Goal: Obtain resource: Download file/media

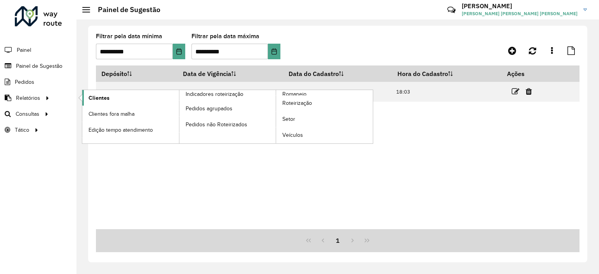
click at [94, 98] on span "Clientes" at bounding box center [99, 98] width 21 height 8
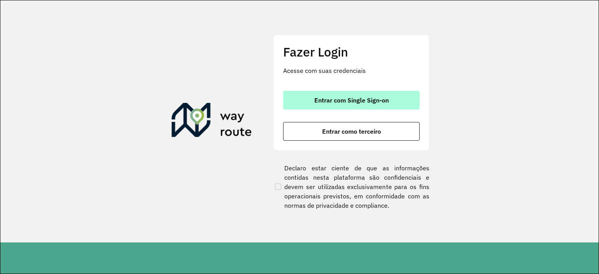
click at [360, 99] on span "Entrar com Single Sign-on" at bounding box center [351, 100] width 75 height 6
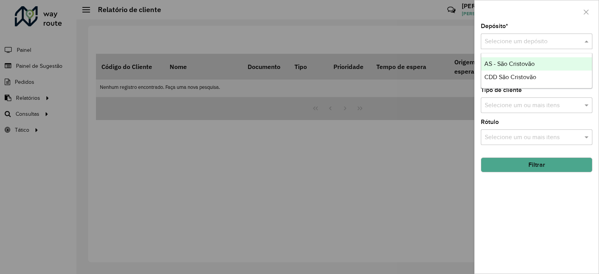
click at [510, 48] on div "Selecione um depósito" at bounding box center [537, 42] width 112 height 16
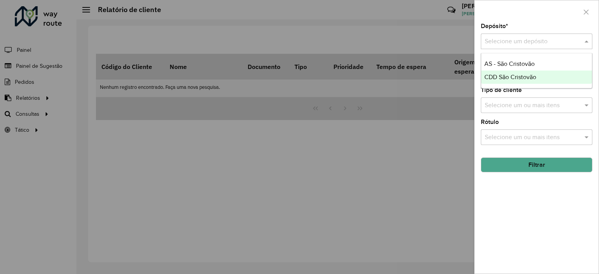
click at [521, 77] on span "CDD São Cristovão" at bounding box center [511, 77] width 52 height 7
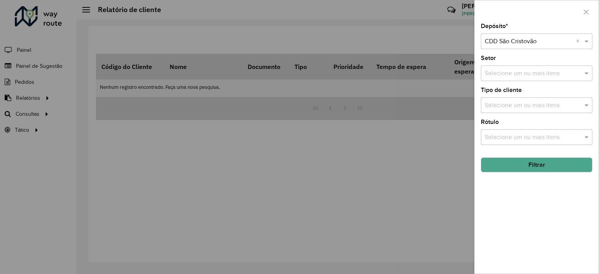
click at [527, 163] on button "Filtrar" at bounding box center [537, 165] width 112 height 15
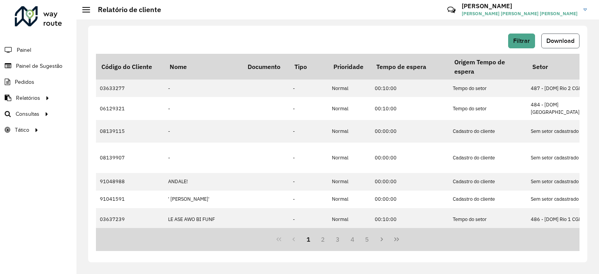
click at [564, 47] on button "Download" at bounding box center [560, 41] width 38 height 15
click at [517, 40] on span "Filtrar" at bounding box center [521, 40] width 17 height 7
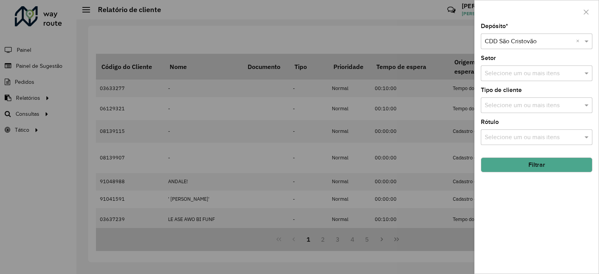
click at [516, 41] on input "text" at bounding box center [529, 41] width 88 height 9
click at [451, 42] on div at bounding box center [299, 137] width 599 height 274
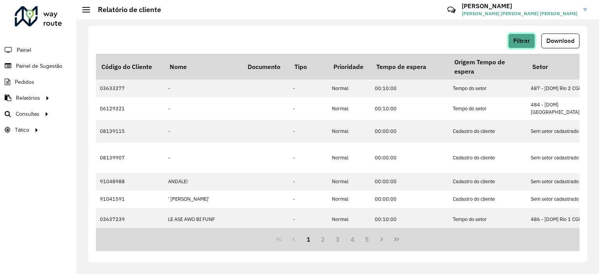
click at [512, 40] on button "Filtrar" at bounding box center [521, 41] width 27 height 15
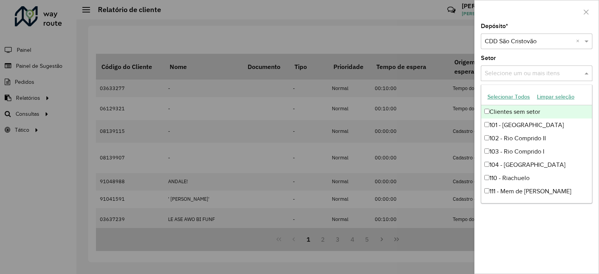
click at [525, 71] on input "text" at bounding box center [533, 73] width 100 height 9
click at [508, 98] on button "Selecionar Todos" at bounding box center [509, 97] width 50 height 12
click at [456, 44] on div at bounding box center [299, 137] width 599 height 274
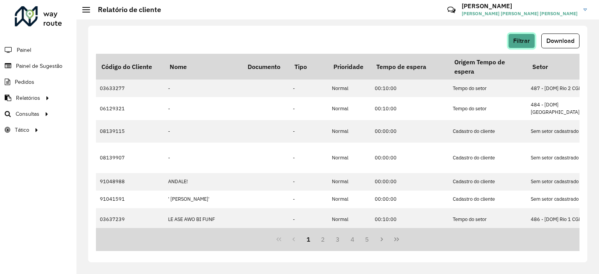
click at [519, 42] on span "Filtrar" at bounding box center [521, 40] width 17 height 7
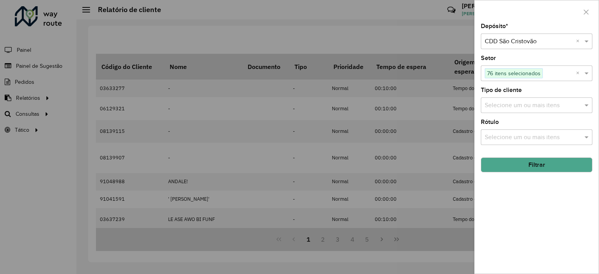
click at [526, 106] on input "text" at bounding box center [533, 105] width 100 height 9
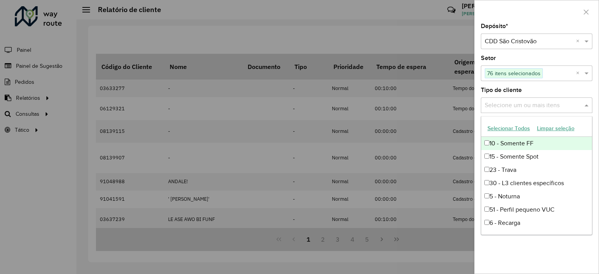
click at [510, 130] on button "Selecionar Todos" at bounding box center [509, 129] width 50 height 12
click at [450, 38] on div at bounding box center [299, 137] width 599 height 274
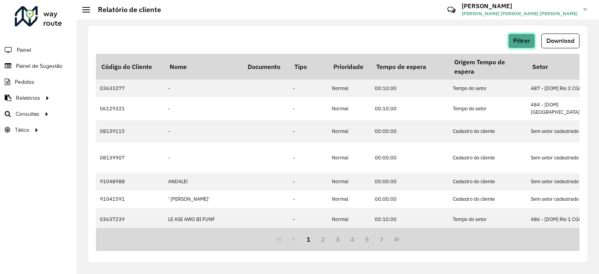
click at [520, 41] on span "Filtrar" at bounding box center [521, 40] width 17 height 7
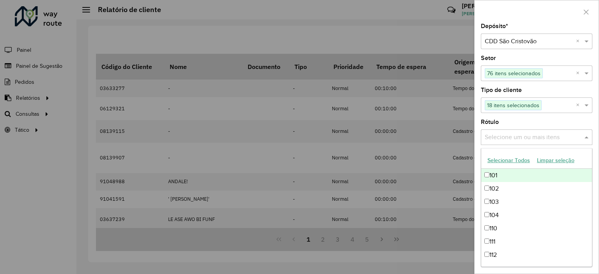
click at [514, 133] on input "text" at bounding box center [533, 137] width 100 height 9
click at [496, 160] on button "Selecionar Todos" at bounding box center [509, 160] width 50 height 12
click at [430, 3] on div at bounding box center [299, 137] width 599 height 274
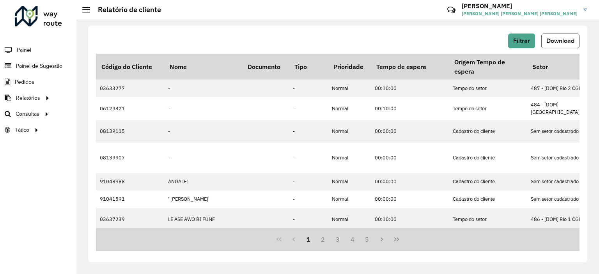
click at [562, 42] on span "Download" at bounding box center [561, 40] width 28 height 7
click at [565, 45] on button "Download" at bounding box center [560, 41] width 38 height 15
